Goal: Complete application form

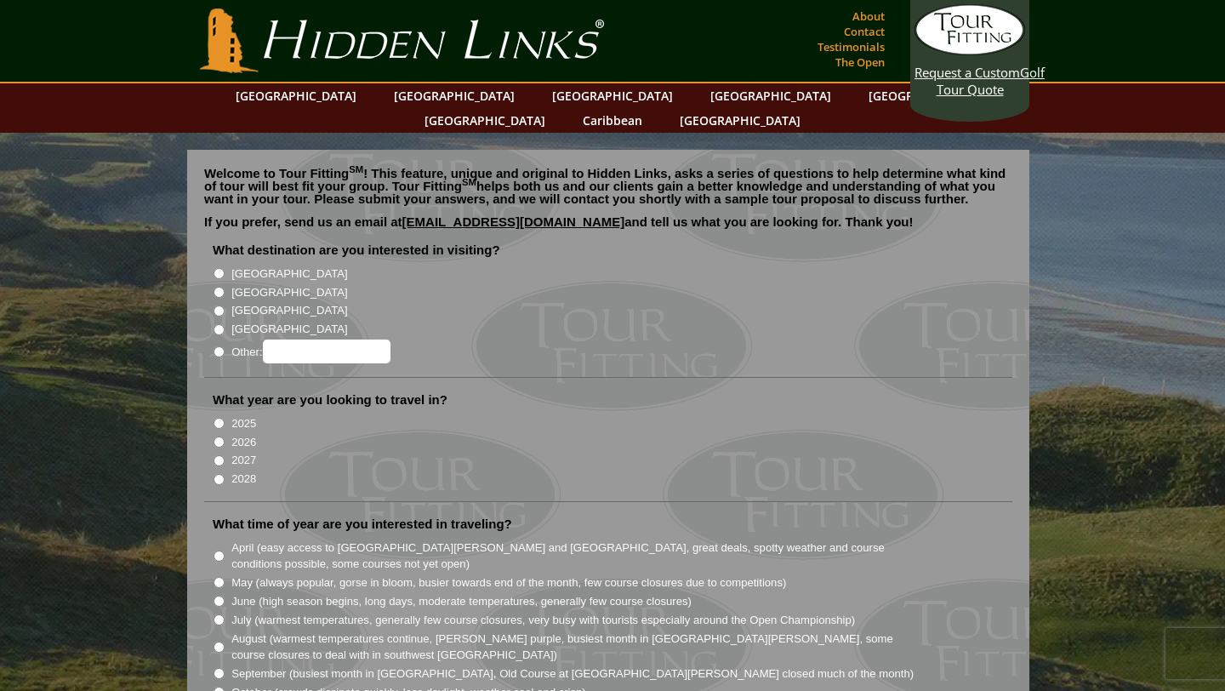
click at [215, 287] on input "[GEOGRAPHIC_DATA]" at bounding box center [218, 292] width 11 height 11
radio input "true"
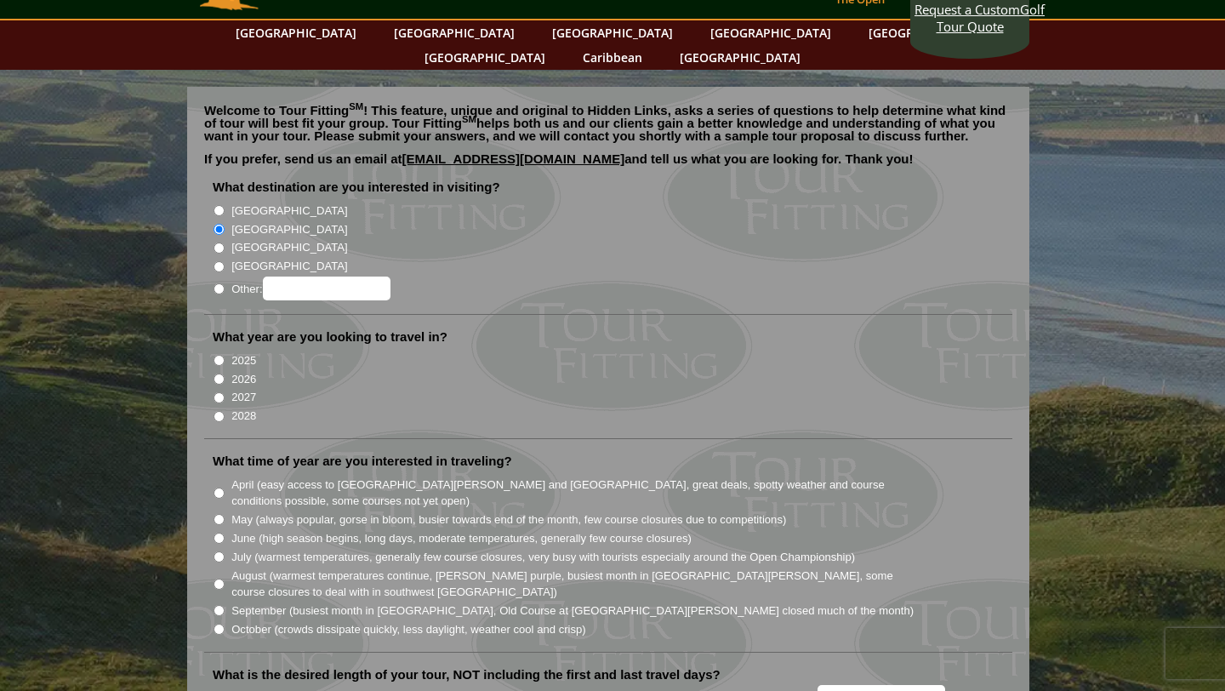
scroll to position [87, 0]
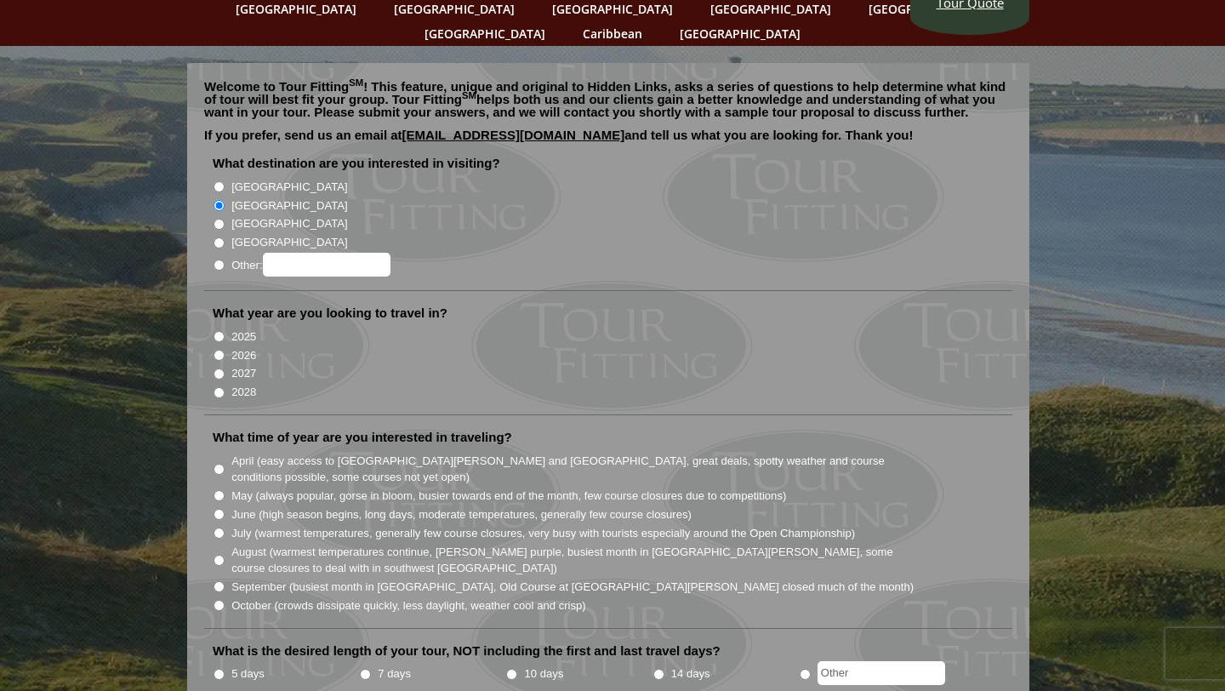
click at [217, 350] on input "2026" at bounding box center [218, 355] width 11 height 11
radio input "true"
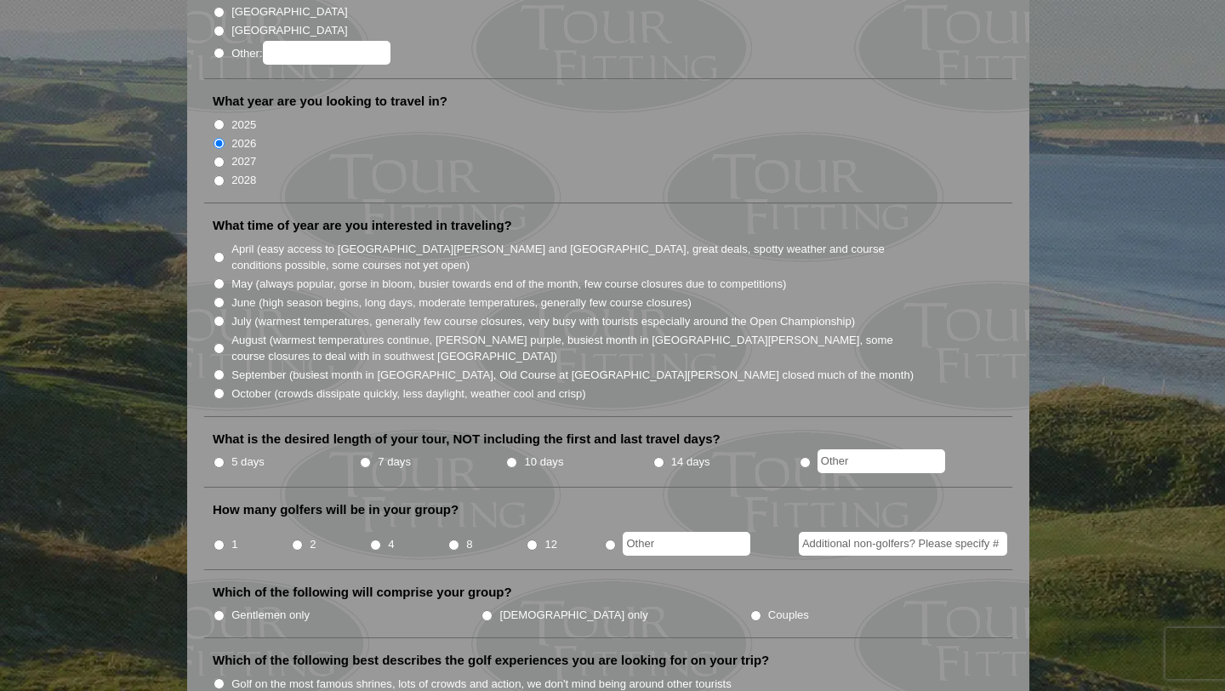
scroll to position [296, 0]
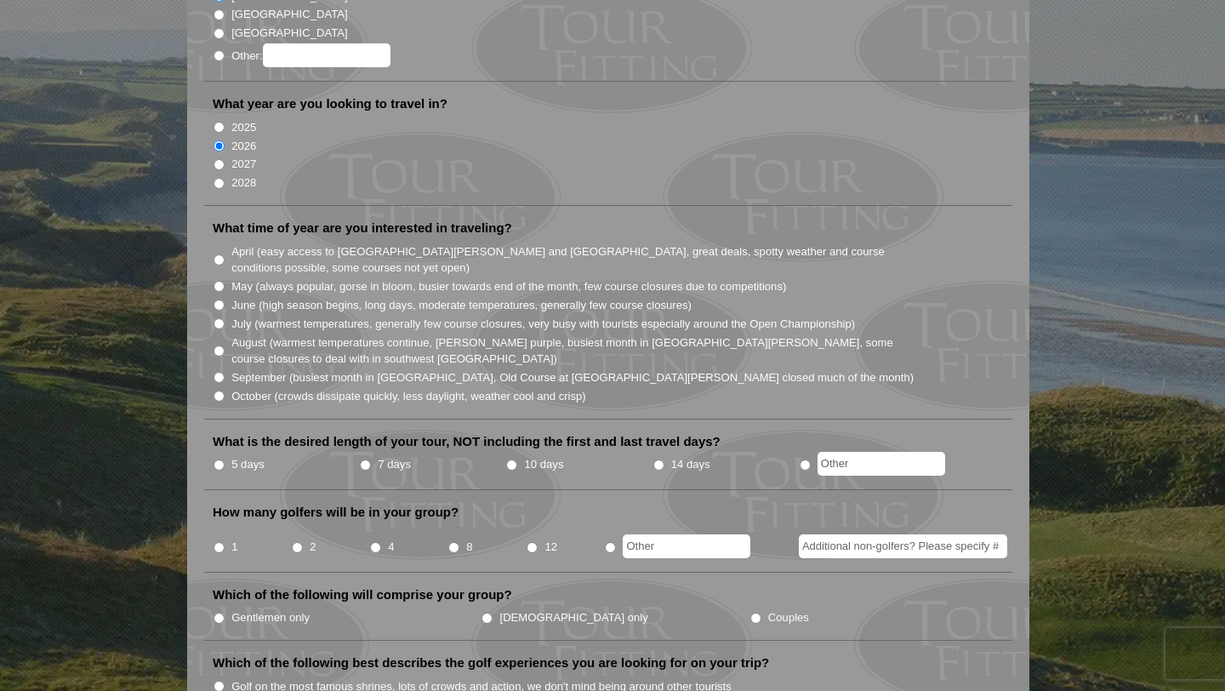
click at [223, 318] on input "July (warmest temperatures, generally few course closures, very busy with touri…" at bounding box center [218, 323] width 11 height 11
radio input "true"
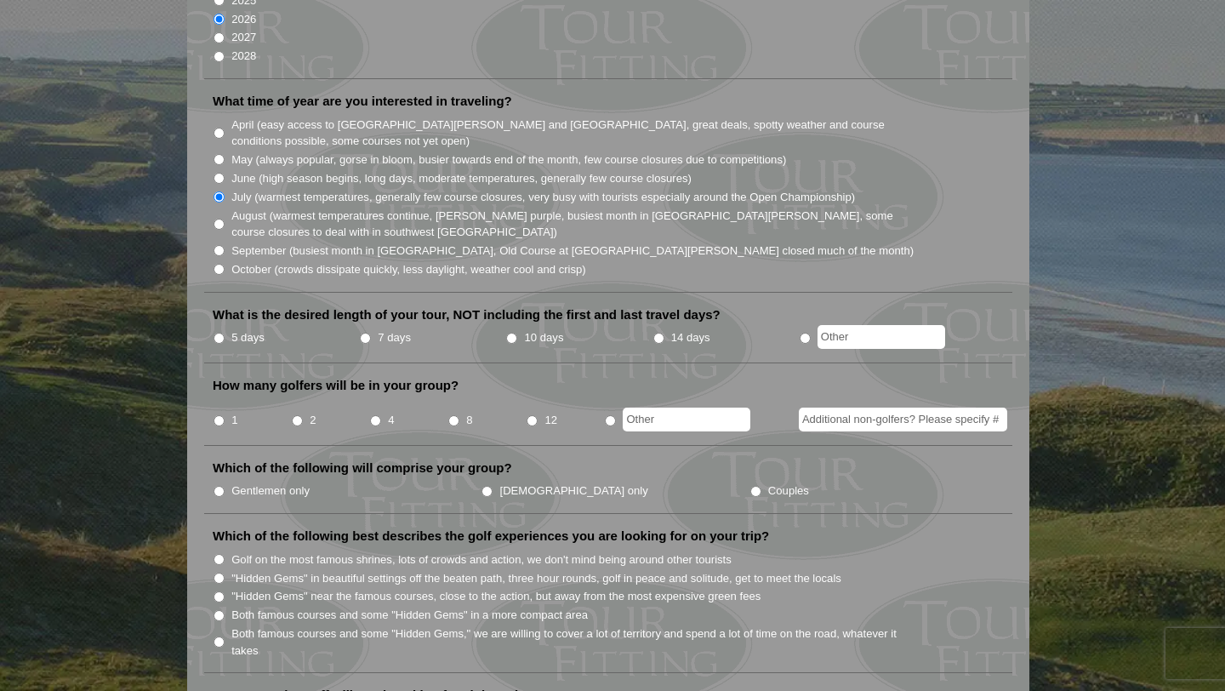
scroll to position [447, 0]
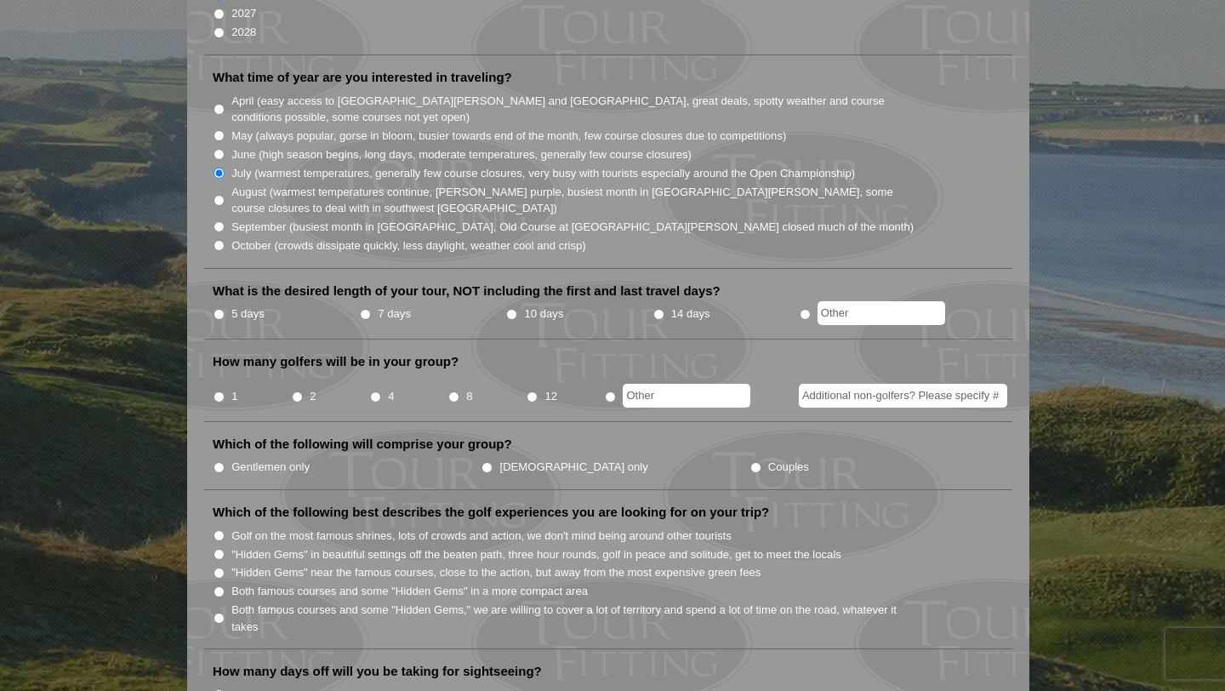
click at [657, 309] on input "14 days" at bounding box center [658, 314] width 11 height 11
radio input "true"
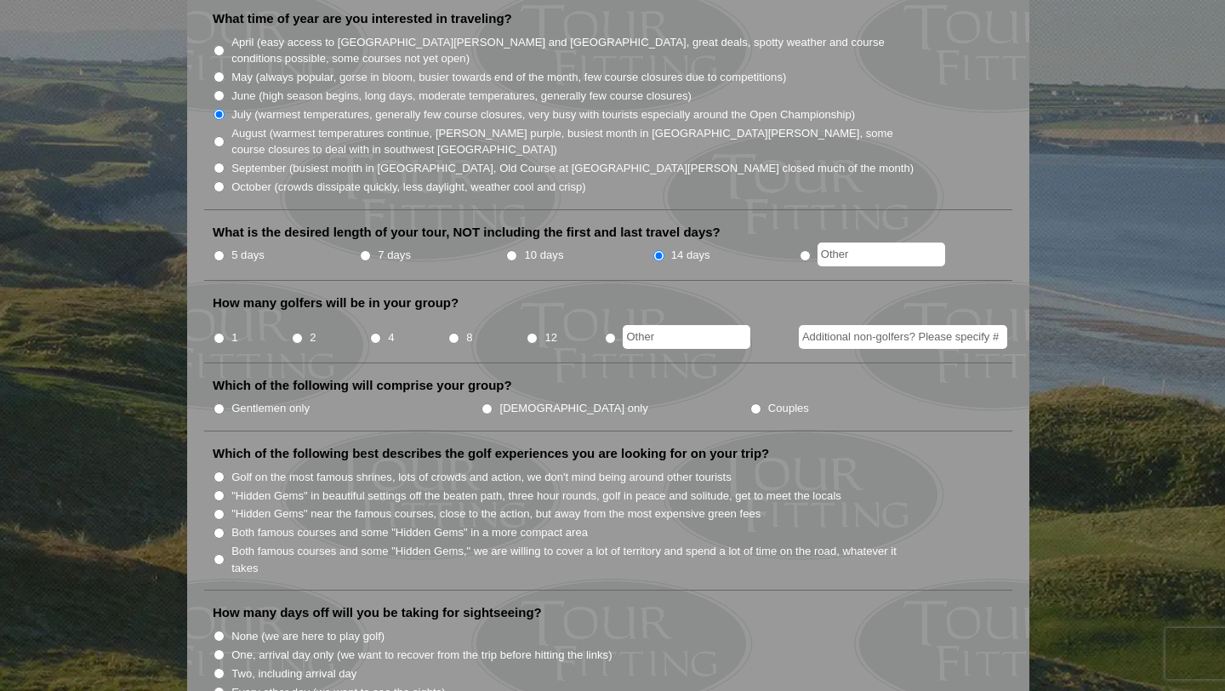
scroll to position [516, 0]
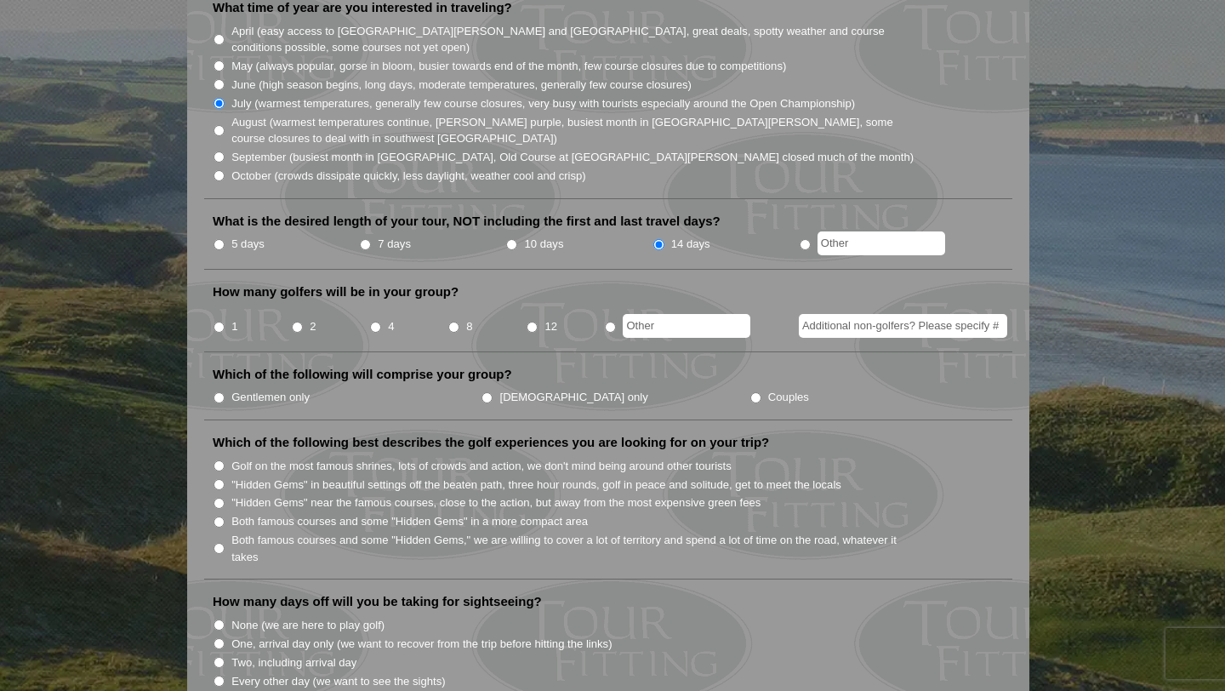
click at [293, 322] on input "2" at bounding box center [297, 327] width 11 height 11
radio input "true"
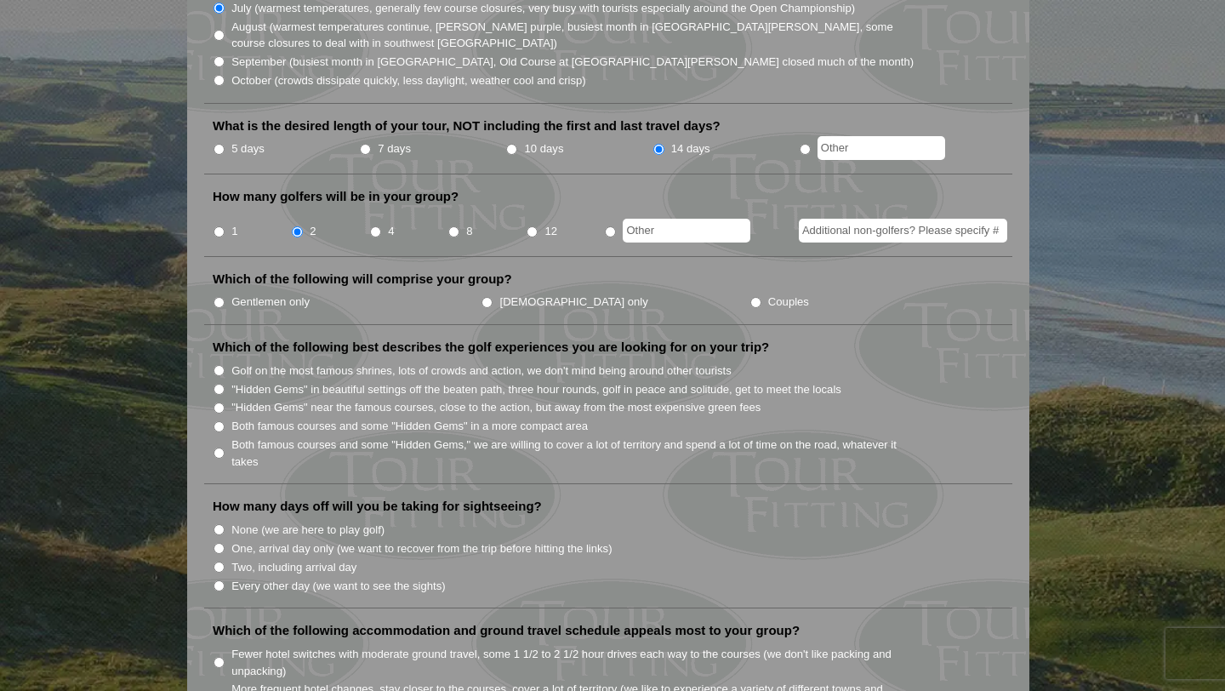
scroll to position [632, 0]
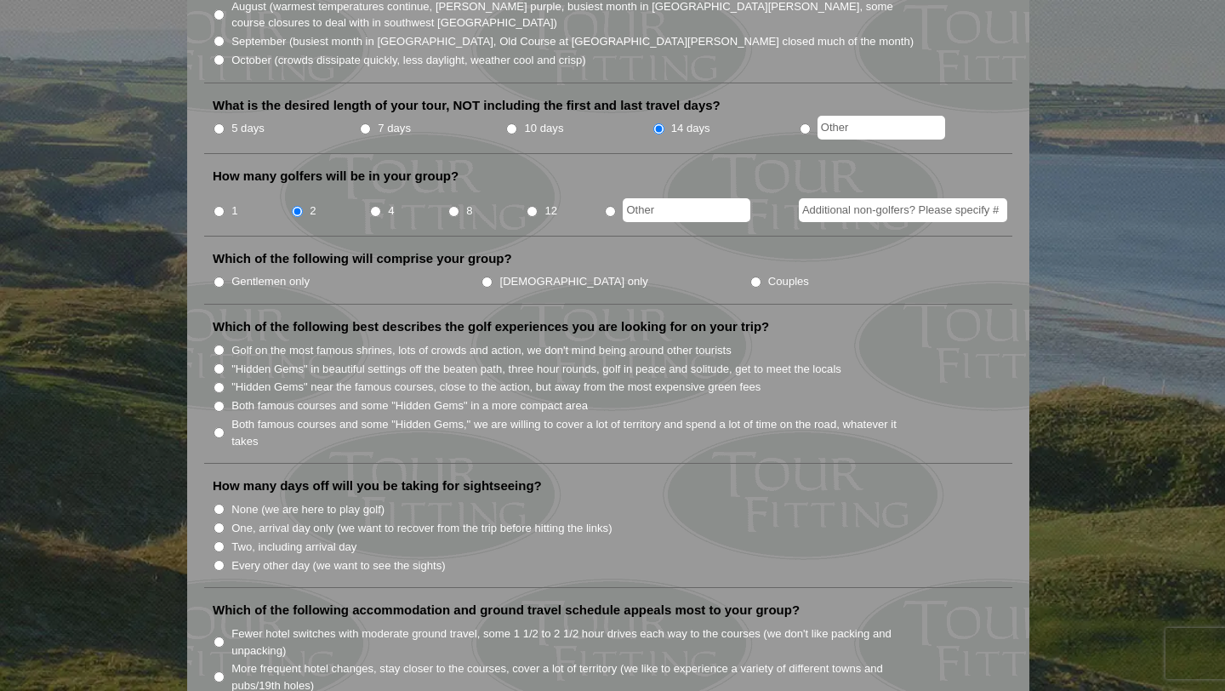
click at [225, 271] on li "Gentlemen only" at bounding box center [347, 280] width 268 height 19
click at [220, 276] on input "Gentlemen only" at bounding box center [218, 281] width 11 height 11
radio input "true"
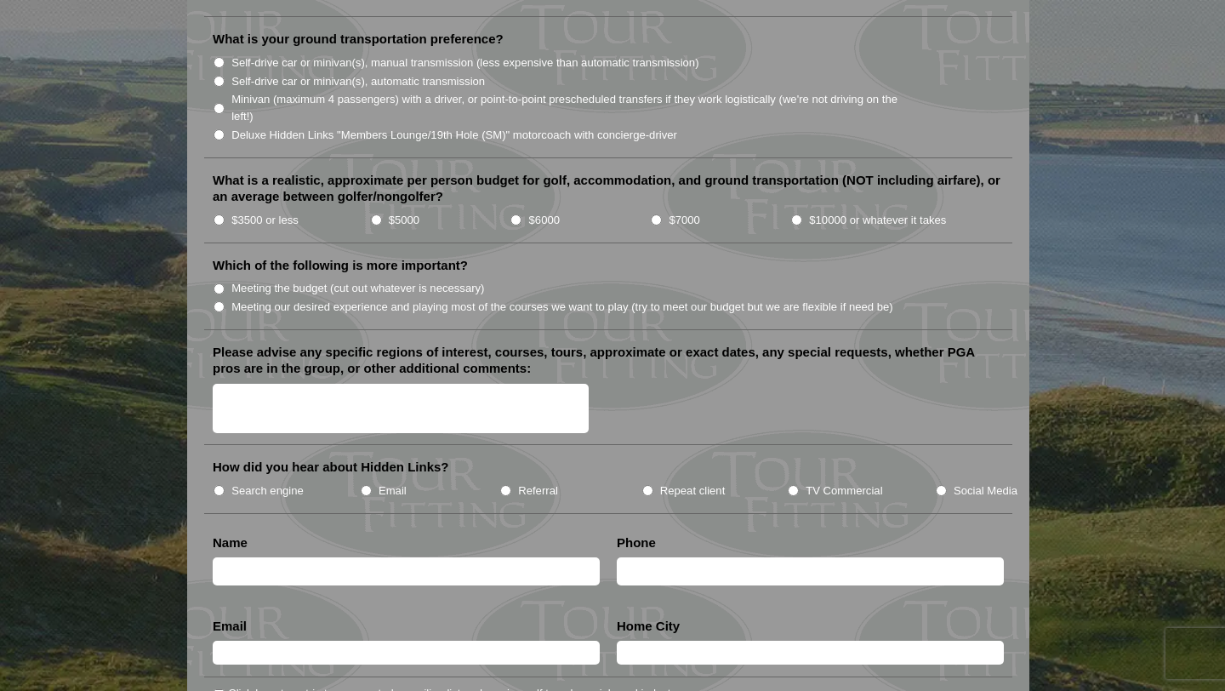
scroll to position [2177, 0]
